Goal: Entertainment & Leisure: Consume media (video, audio)

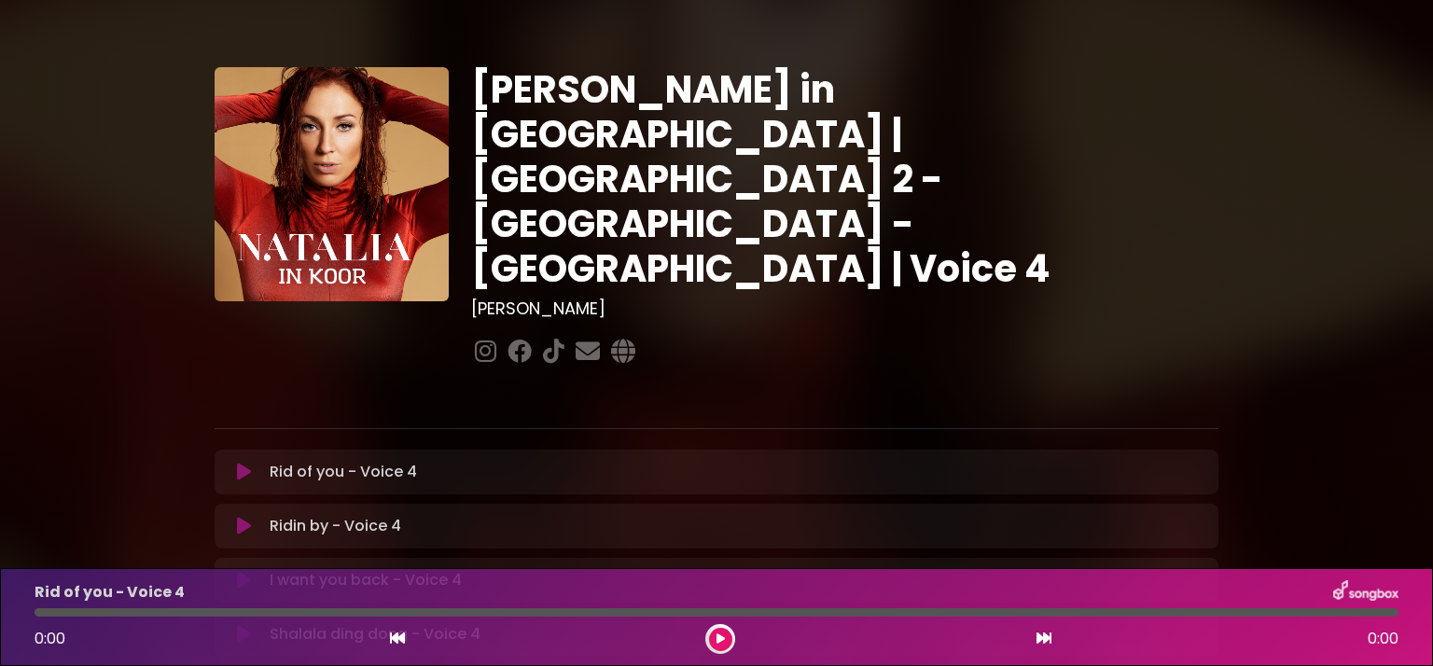
click at [237, 463] on icon at bounding box center [244, 472] width 14 height 19
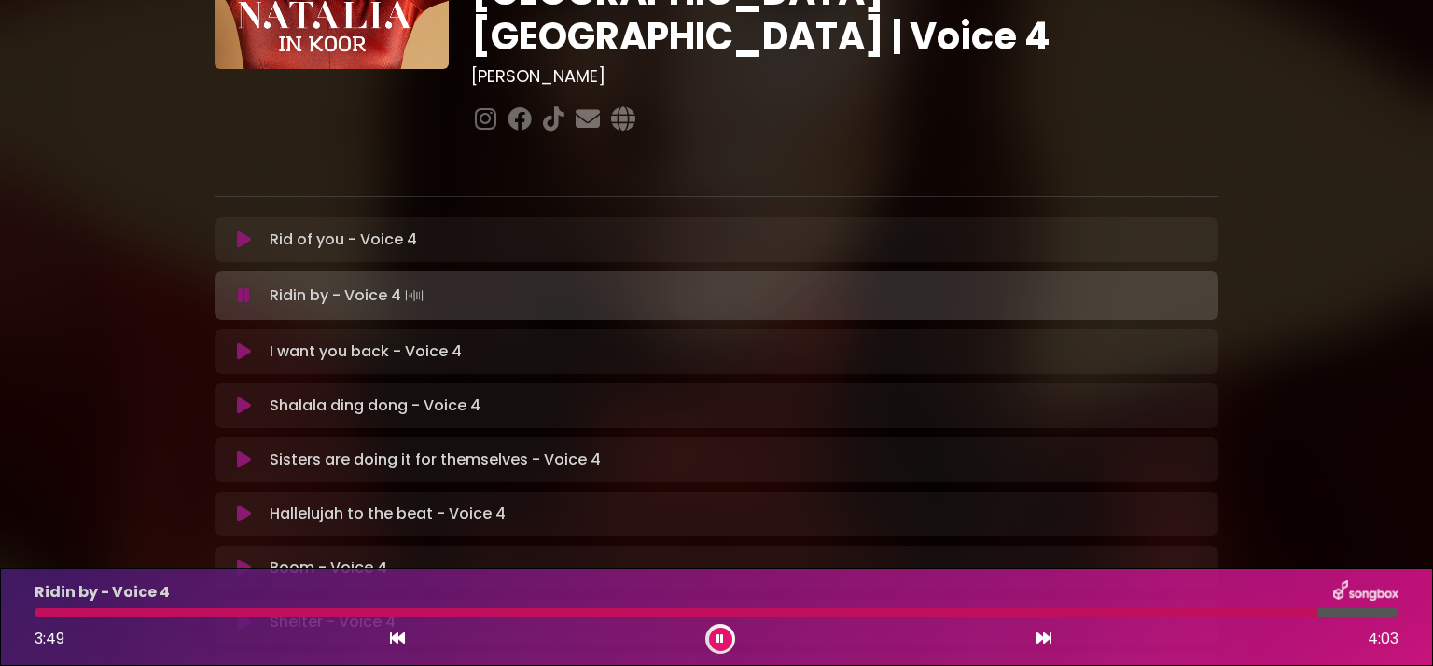
scroll to position [242, 0]
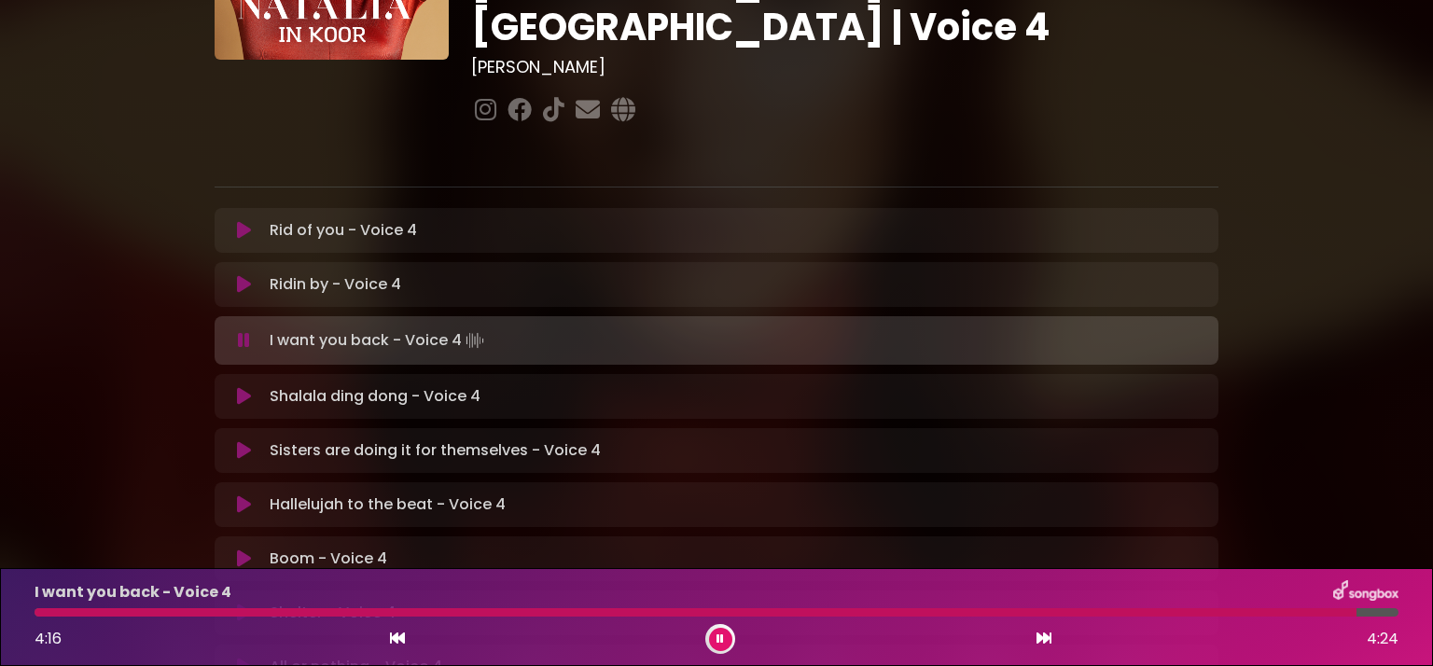
click at [718, 636] on icon at bounding box center [720, 639] width 7 height 11
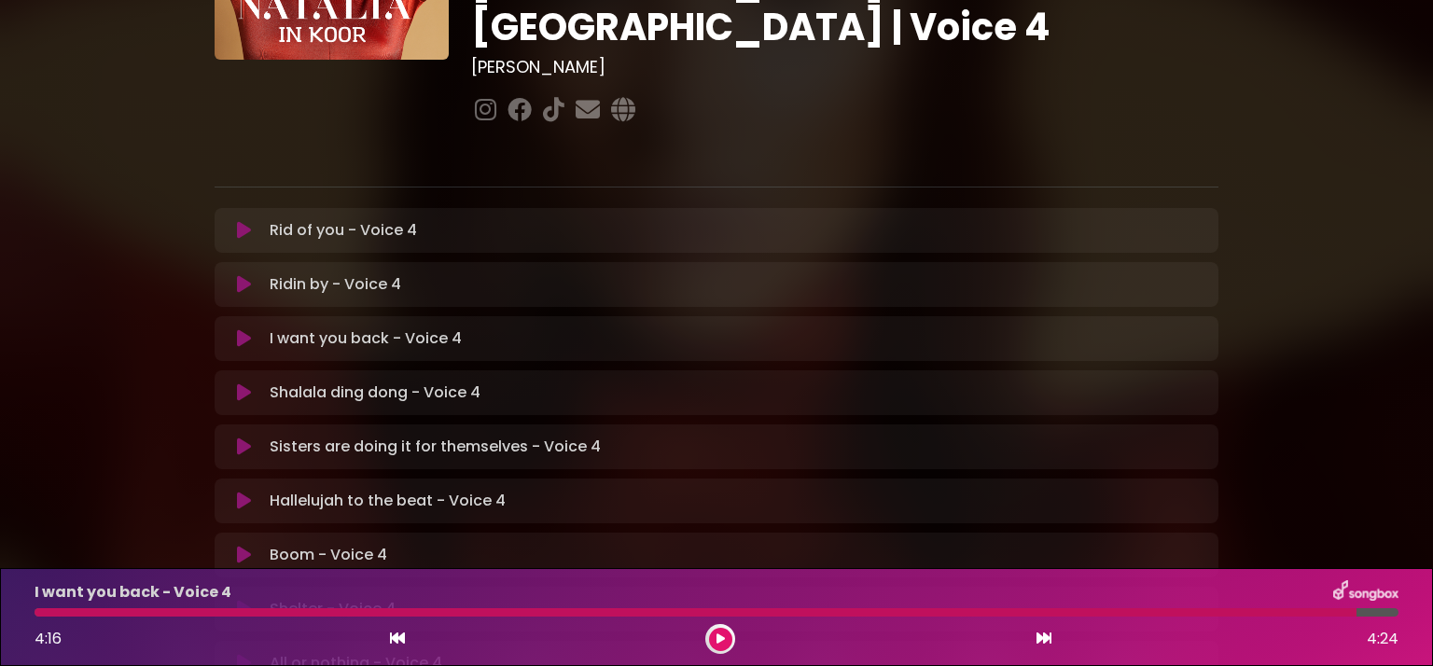
click at [720, 645] on button at bounding box center [720, 639] width 23 height 23
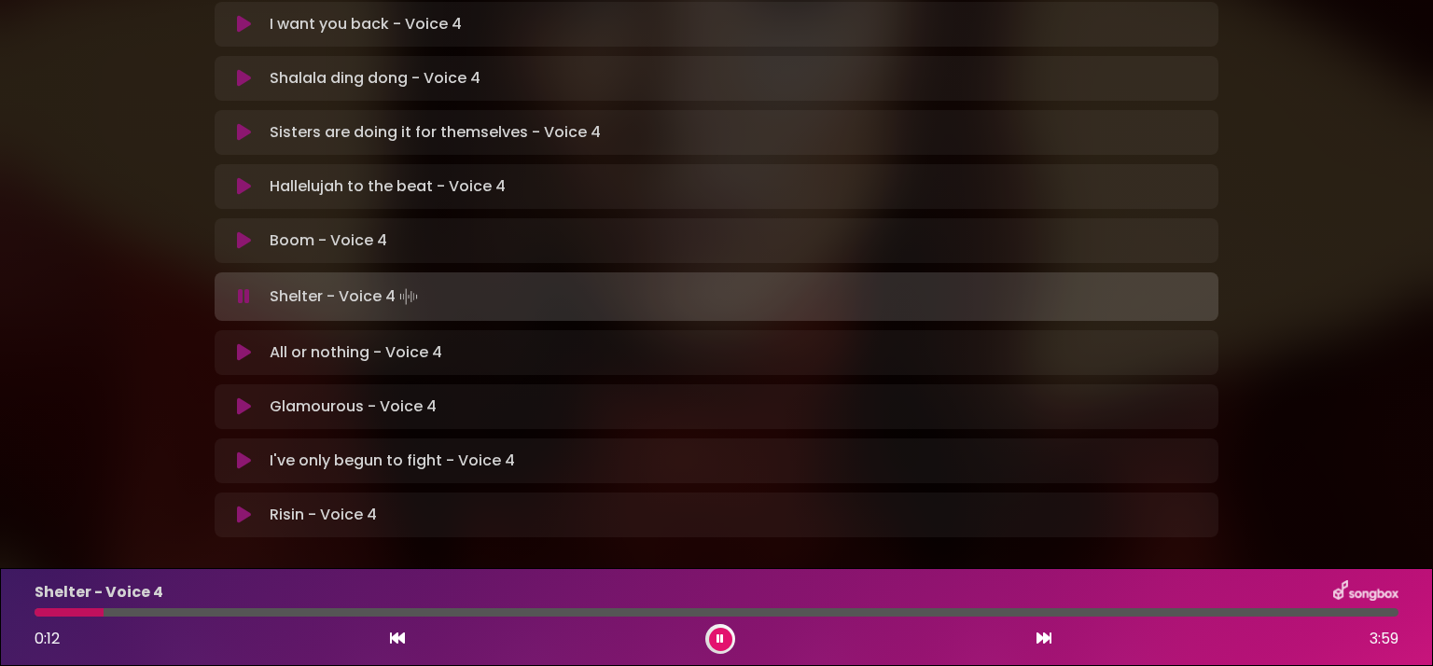
scroll to position [556, 0]
click at [215, 450] on div "I've only begun to fight - Voice 4 Loading Track..." at bounding box center [717, 461] width 1004 height 22
click at [241, 287] on icon at bounding box center [244, 296] width 12 height 19
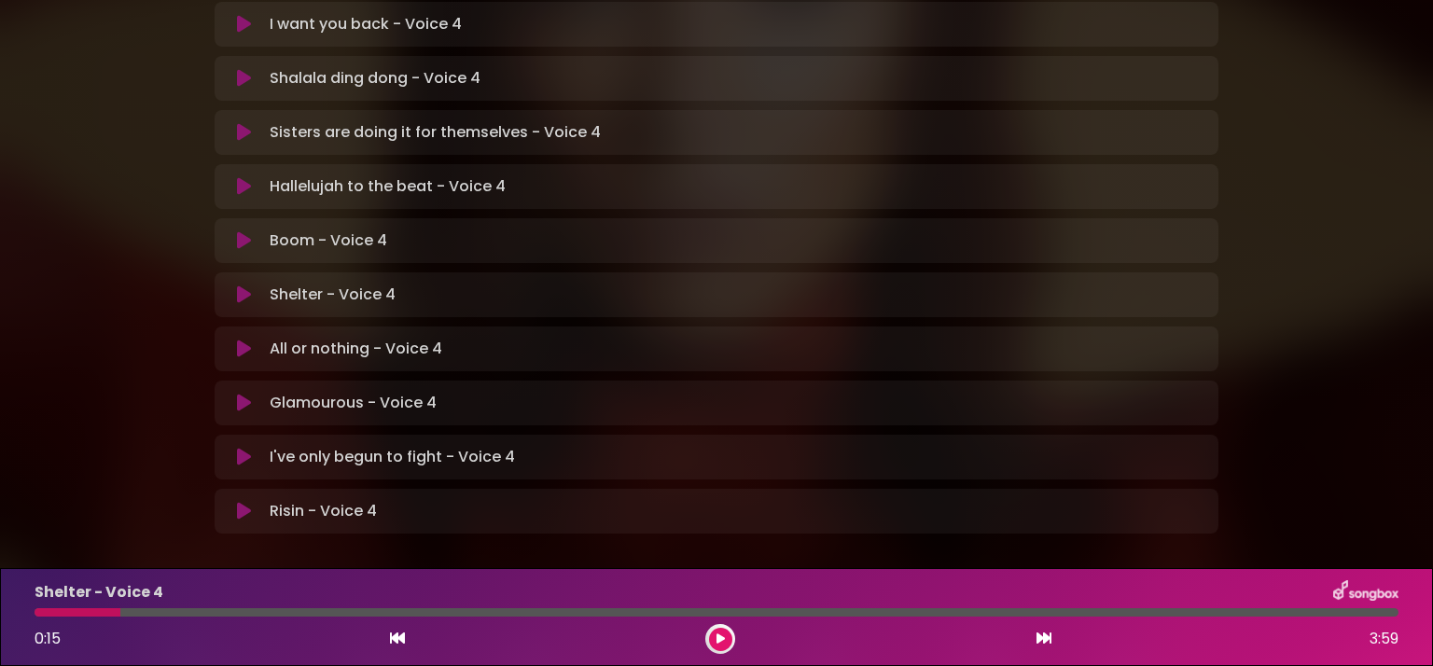
click at [241, 286] on icon at bounding box center [244, 295] width 14 height 19
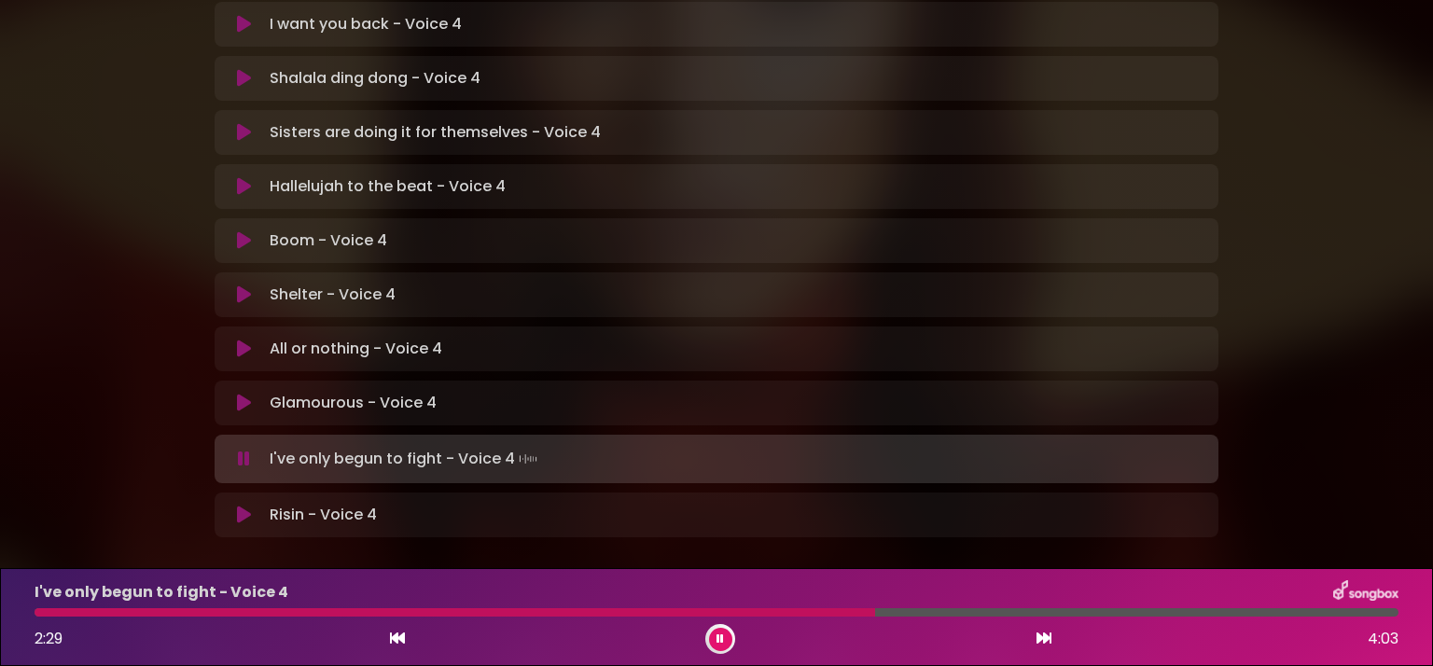
click at [729, 613] on div at bounding box center [455, 612] width 841 height 8
click at [687, 610] on div at bounding box center [385, 612] width 700 height 8
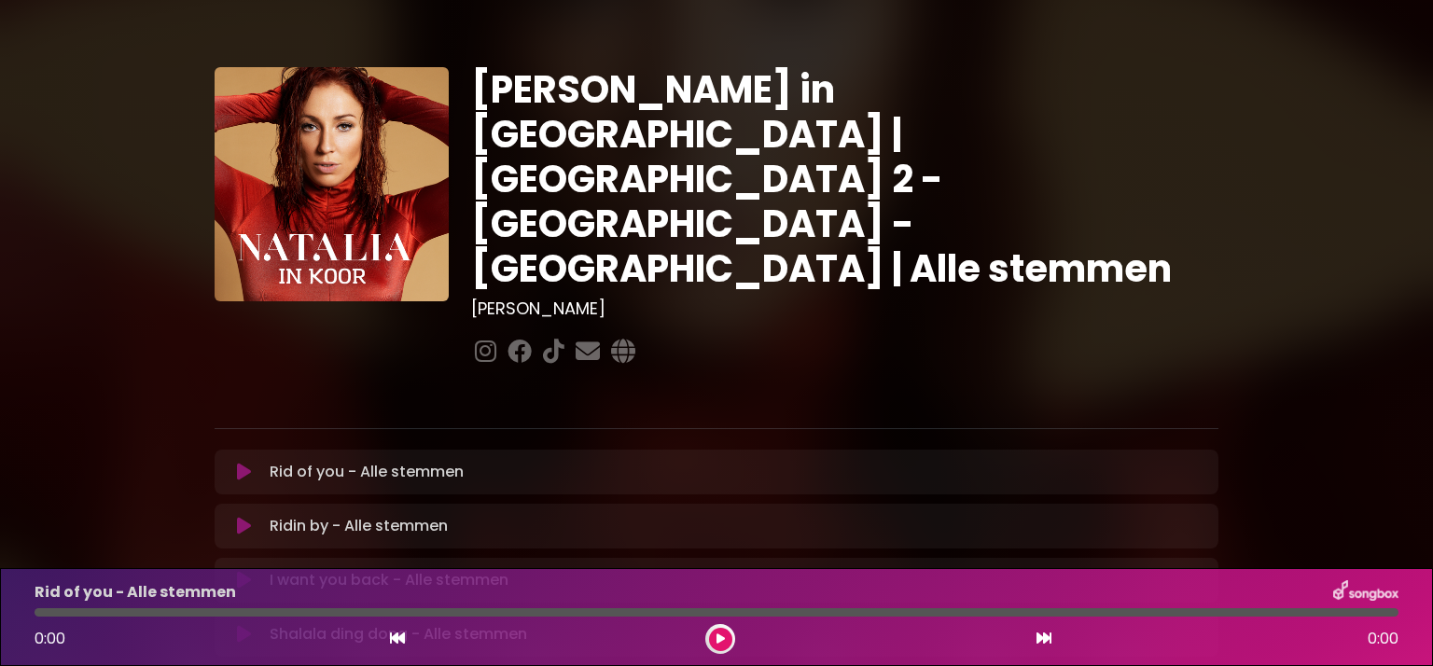
click at [240, 463] on icon at bounding box center [244, 472] width 14 height 19
click at [719, 631] on button at bounding box center [720, 639] width 23 height 23
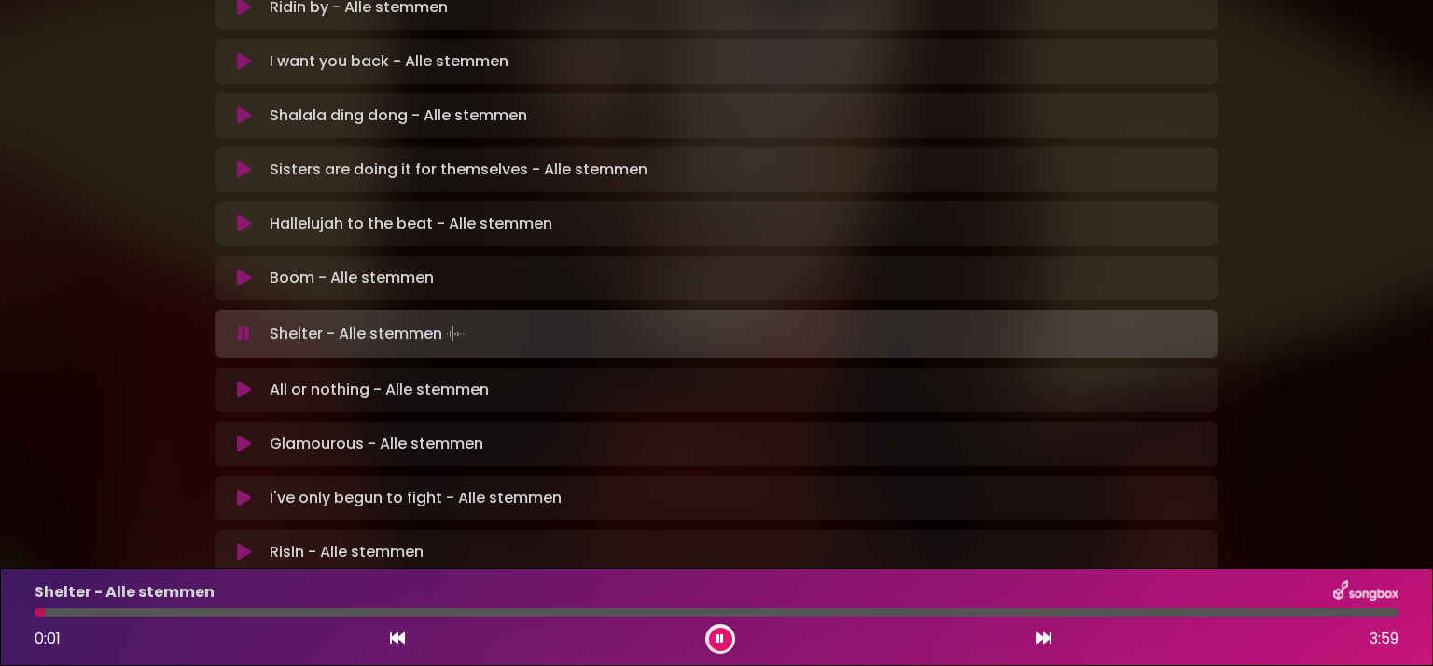
scroll to position [520, 0]
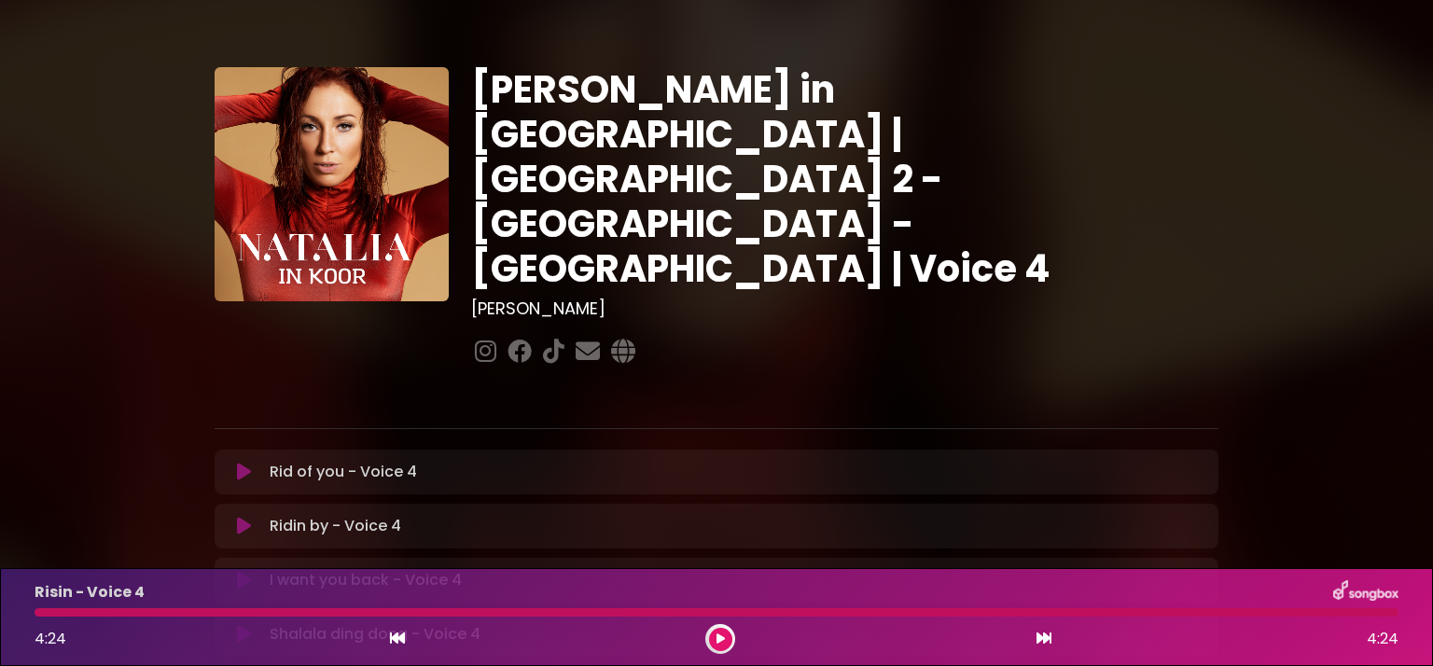
scroll to position [556, 0]
